Goal: Task Accomplishment & Management: Use online tool/utility

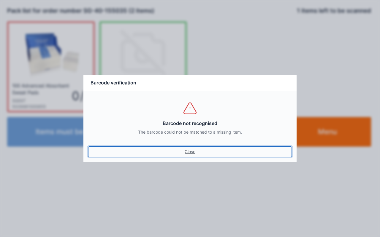
click at [192, 150] on link "Close" at bounding box center [189, 151] width 203 height 11
